Goal: Find specific page/section: Find specific page/section

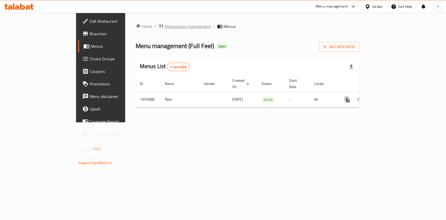
click at [165, 29] on span "Restaurants management" at bounding box center [188, 26] width 47 height 6
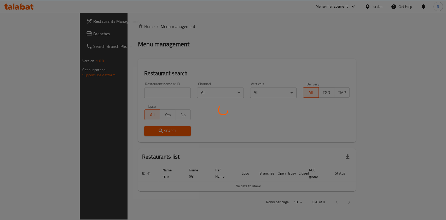
click at [127, 91] on div at bounding box center [223, 110] width 446 height 220
click at [123, 94] on div at bounding box center [223, 110] width 446 height 220
click at [123, 93] on div at bounding box center [223, 110] width 446 height 220
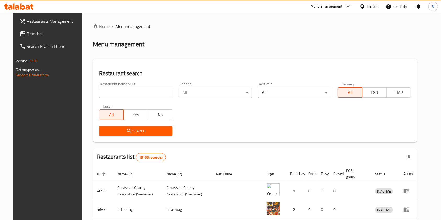
click at [132, 87] on div "Restaurant name or ID Restaurant name or ID" at bounding box center [135, 90] width 73 height 16
click at [132, 91] on input "search" at bounding box center [135, 93] width 73 height 10
click at [151, 131] on span "Search" at bounding box center [135, 131] width 65 height 7
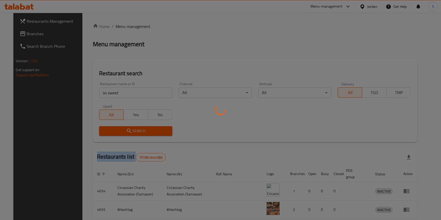
click at [151, 131] on div at bounding box center [220, 110] width 441 height 220
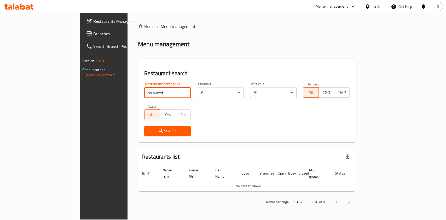
click at [144, 93] on input "so sweet" at bounding box center [167, 93] width 47 height 10
click at [144, 108] on div "All Yes No" at bounding box center [167, 112] width 47 height 16
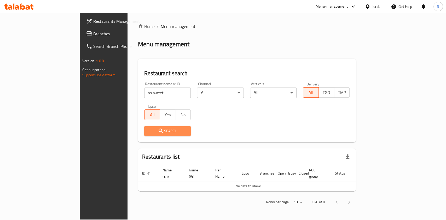
click at [149, 133] on span "Search" at bounding box center [168, 131] width 38 height 7
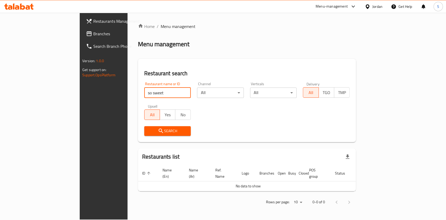
click at [144, 93] on input "so sweet" at bounding box center [167, 93] width 47 height 10
type input "sooo sweet"
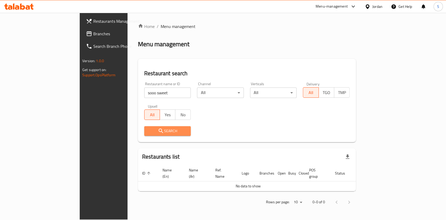
click at [144, 127] on button "Search" at bounding box center [167, 131] width 47 height 10
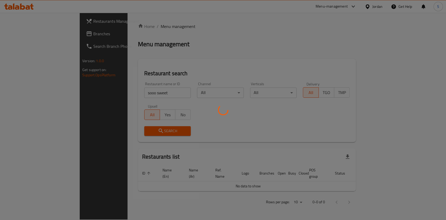
click at [112, 127] on div at bounding box center [223, 110] width 446 height 220
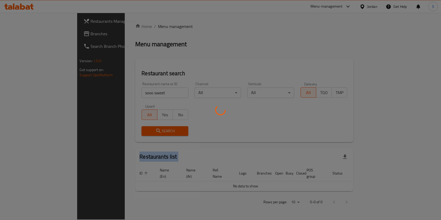
click at [112, 127] on div at bounding box center [220, 110] width 441 height 220
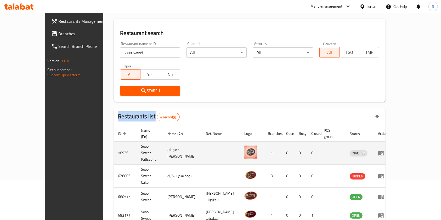
scroll to position [58, 0]
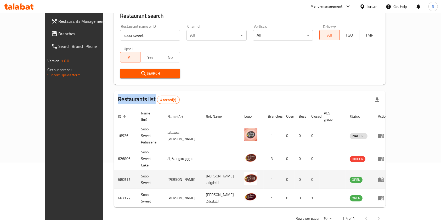
click at [383, 179] on icon "enhanced table" at bounding box center [382, 180] width 2 height 2
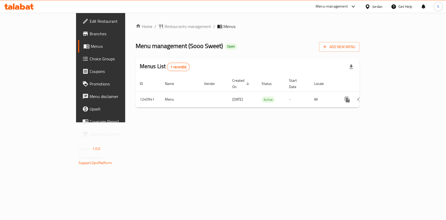
click at [90, 34] on span "Branches" at bounding box center [118, 34] width 57 height 6
